Goal: Task Accomplishment & Management: Manage account settings

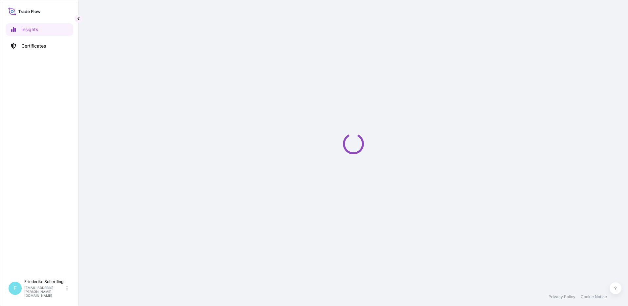
select select "2025"
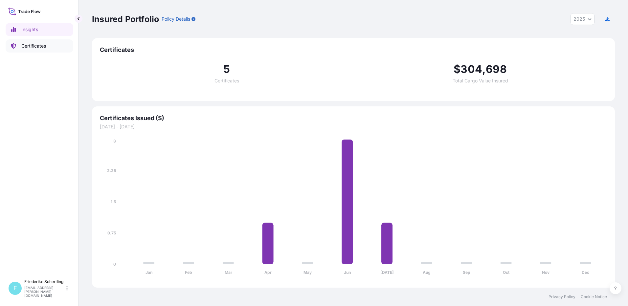
click at [35, 44] on p "Certificates" at bounding box center [33, 46] width 25 height 7
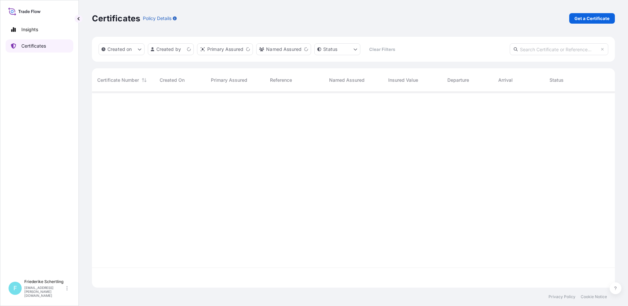
scroll to position [195, 518]
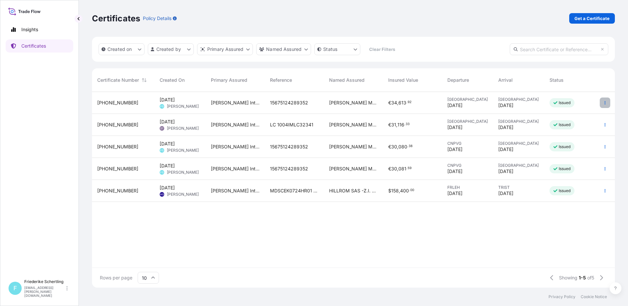
click at [605, 102] on icon "button" at bounding box center [605, 103] width 4 height 4
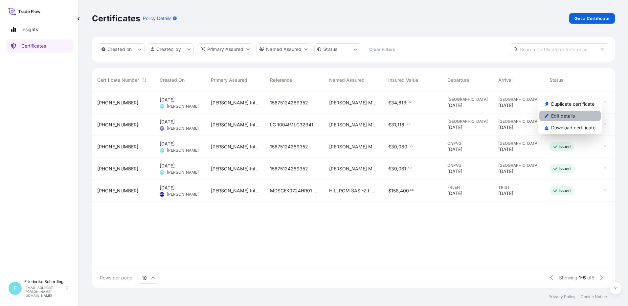
click at [577, 115] on link "Edit details" at bounding box center [570, 116] width 61 height 11
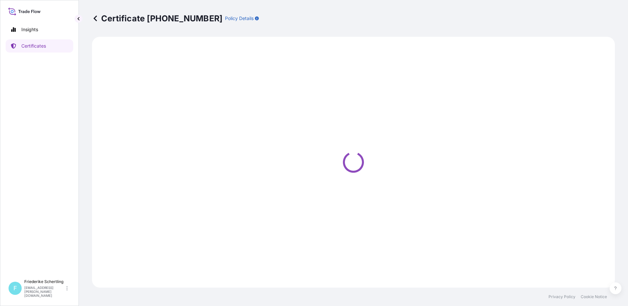
select select "Air"
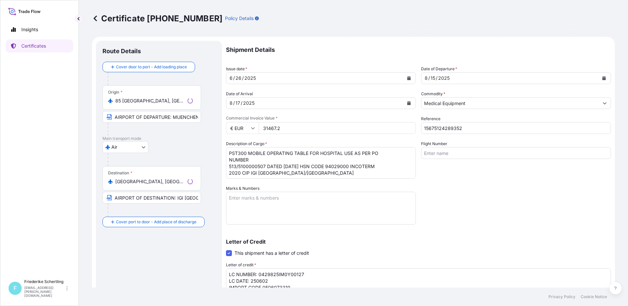
select select "31468"
click at [431, 78] on div "15" at bounding box center [433, 78] width 6 height 8
click at [237, 104] on div "17" at bounding box center [238, 103] width 6 height 8
click at [238, 104] on div "17" at bounding box center [238, 103] width 6 height 8
drag, startPoint x: 241, startPoint y: 77, endPoint x: 225, endPoint y: 78, distance: 16.1
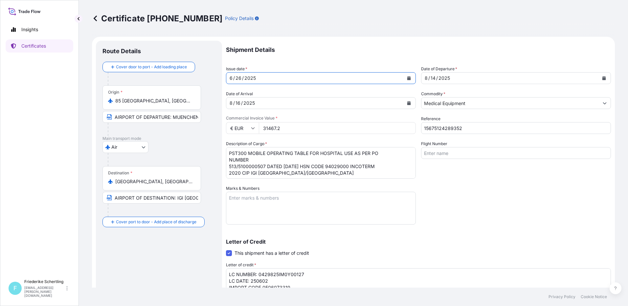
click at [225, 78] on form "Route Details Cover door to port - Add loading place Place of loading Road / [G…" at bounding box center [353, 219] width 523 height 364
drag, startPoint x: 241, startPoint y: 78, endPoint x: 230, endPoint y: 78, distance: 10.8
click at [230, 78] on div "[DATE]" at bounding box center [314, 78] width 177 height 12
click at [253, 78] on div "2025" at bounding box center [250, 78] width 13 height 8
click at [407, 79] on icon "Calendar" at bounding box center [409, 78] width 4 height 4
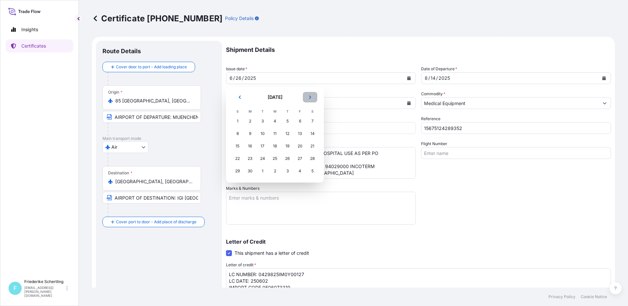
click at [307, 97] on button "Next" at bounding box center [310, 97] width 14 height 11
click at [264, 147] on div "12" at bounding box center [263, 146] width 12 height 12
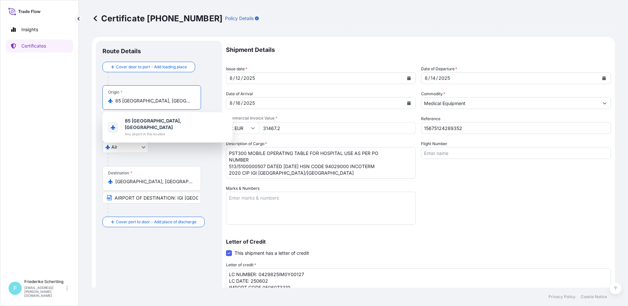
click at [171, 103] on input "85 [GEOGRAPHIC_DATA], [GEOGRAPHIC_DATA]" at bounding box center [154, 101] width 78 height 7
click at [120, 102] on input "85 [GEOGRAPHIC_DATA], [GEOGRAPHIC_DATA]" at bounding box center [154, 101] width 78 height 7
drag, startPoint x: 115, startPoint y: 101, endPoint x: 202, endPoint y: 104, distance: 86.5
click at [202, 104] on div "Origin * 85 [GEOGRAPHIC_DATA], [GEOGRAPHIC_DATA] AIRPORT OF DEPARTURE: MUENCHEN" at bounding box center [159, 110] width 113 height 51
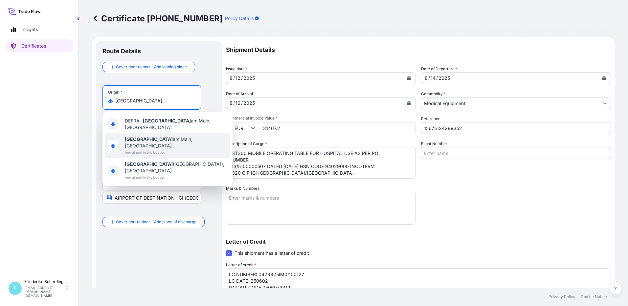
click at [161, 138] on span "[GEOGRAPHIC_DATA], [GEOGRAPHIC_DATA]" at bounding box center [176, 142] width 103 height 13
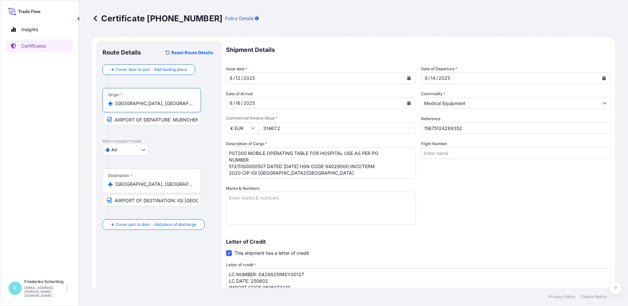
type input "[GEOGRAPHIC_DATA], [GEOGRAPHIC_DATA]"
click at [159, 122] on input "AIRPORT OF DEPARTURE: MUENCHEN" at bounding box center [152, 120] width 99 height 12
drag, startPoint x: 173, startPoint y: 121, endPoint x: 201, endPoint y: 121, distance: 27.6
click at [201, 121] on input "AIRPORT OF DEPARTURE: MUENCHEN" at bounding box center [152, 120] width 99 height 12
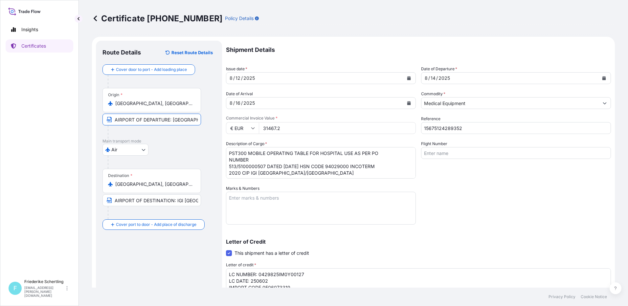
scroll to position [0, 2]
type input "AIRPORT OF DEPARTURE: [GEOGRAPHIC_DATA]"
drag, startPoint x: 177, startPoint y: 200, endPoint x: 202, endPoint y: 200, distance: 24.3
click at [202, 200] on div "Destination * [GEOGRAPHIC_DATA], [GEOGRAPHIC_DATA], [GEOGRAPHIC_DATA] AIRPORT O…" at bounding box center [159, 194] width 113 height 51
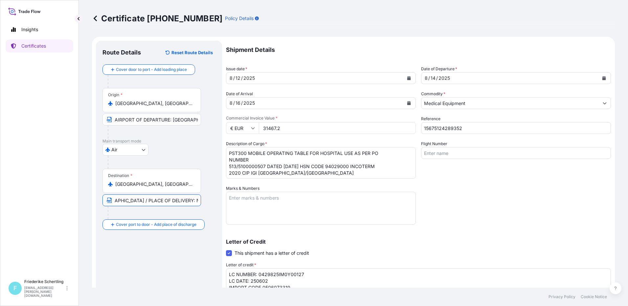
click at [448, 157] on input "Flight Number" at bounding box center [516, 153] width 190 height 12
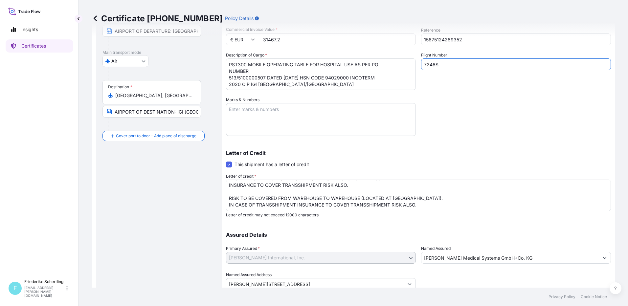
scroll to position [113, 0]
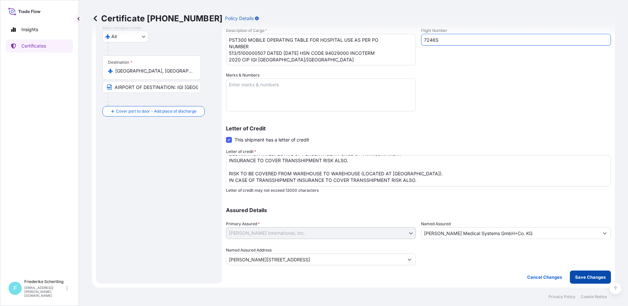
type input "7246S"
click at [575, 279] on p "Save Changes" at bounding box center [590, 277] width 31 height 7
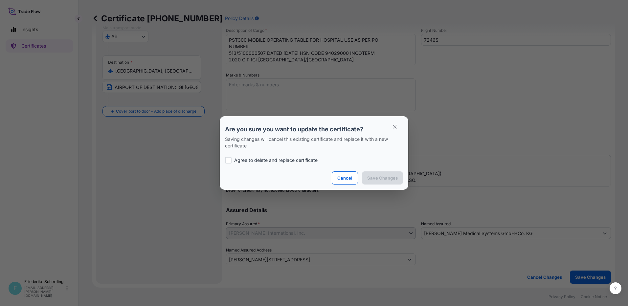
click at [276, 155] on div "Agree to delete and replace certificate" at bounding box center [314, 160] width 178 height 22
click at [278, 160] on p "Agree to delete and replace certificate" at bounding box center [275, 160] width 83 height 7
checkbox input "true"
click at [383, 173] on button "Save Changes" at bounding box center [382, 178] width 41 height 13
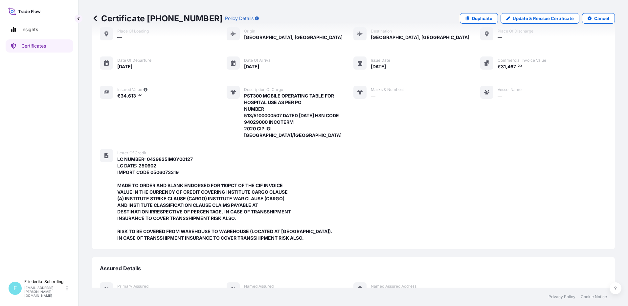
scroll to position [120, 0]
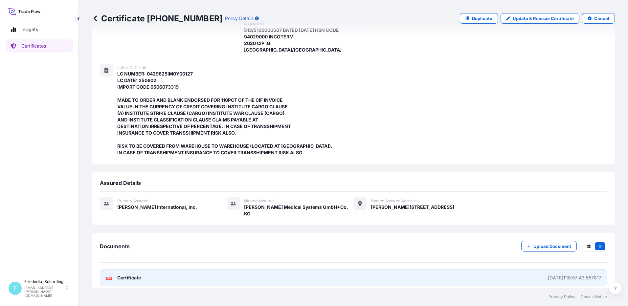
click at [130, 275] on span "Certificate" at bounding box center [129, 278] width 24 height 7
